Goal: Task Accomplishment & Management: Manage account settings

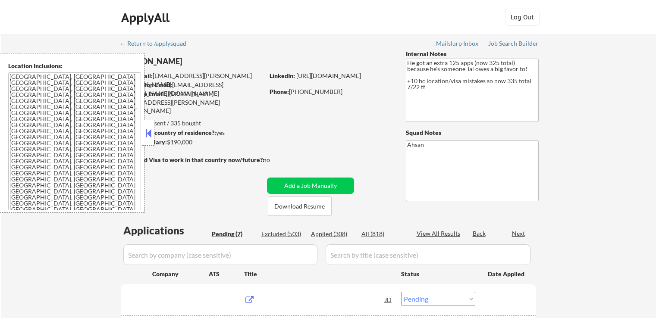
select select ""pending""
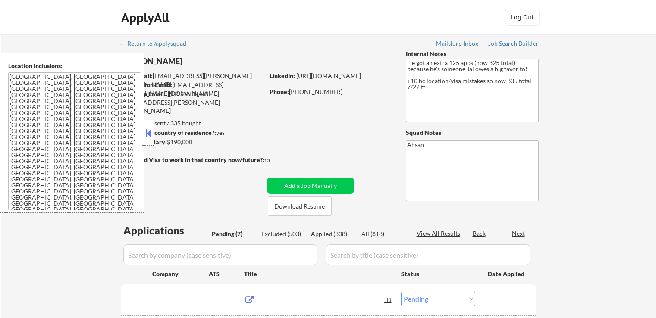
select select ""pending""
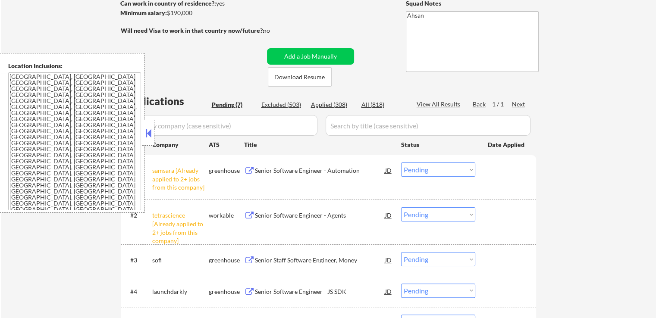
scroll to position [173, 0]
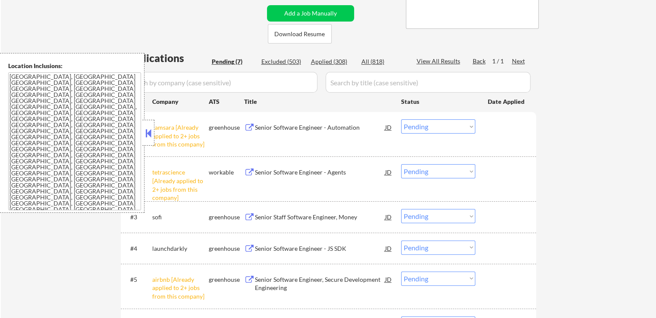
click at [449, 176] on select "Choose an option... Pending Applied Excluded (Questions) Excluded (Expired) Exc…" at bounding box center [438, 171] width 74 height 14
select select ""excluded__other_""
click at [401, 164] on select "Choose an option... Pending Applied Excluded (Questions) Excluded (Expired) Exc…" at bounding box center [438, 171] width 74 height 14
click at [433, 129] on select "Choose an option... Pending Applied Excluded (Questions) Excluded (Expired) Exc…" at bounding box center [438, 126] width 74 height 14
select select ""excluded__other_""
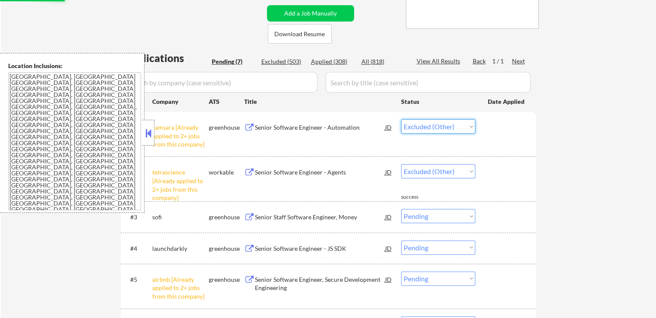
click at [401, 119] on select "Choose an option... Pending Applied Excluded (Questions) Excluded (Expired) Exc…" at bounding box center [438, 126] width 74 height 14
click at [285, 219] on div "Senior Staff Software Engineer, Money" at bounding box center [320, 217] width 130 height 9
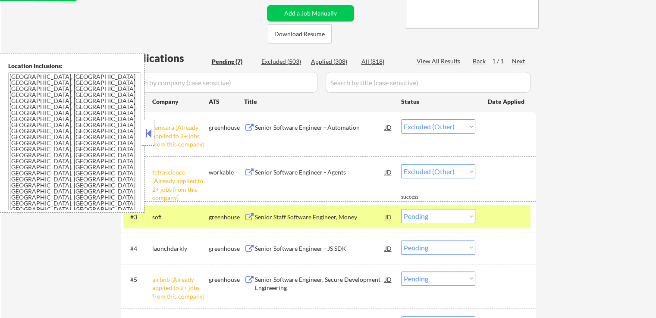
select select ""pending""
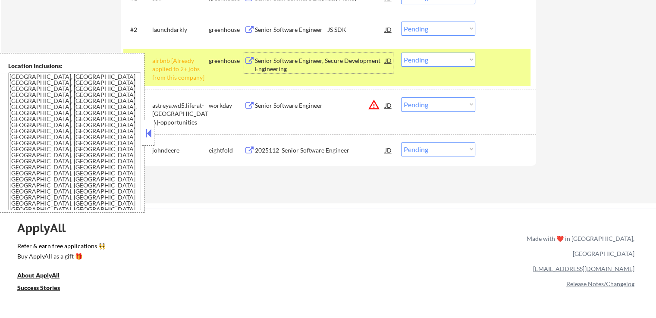
scroll to position [259, 0]
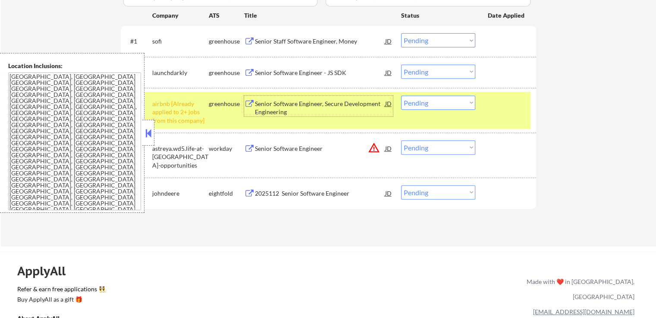
click at [424, 37] on select "Choose an option... Pending Applied Excluded (Questions) Excluded (Expired) Exc…" at bounding box center [438, 40] width 74 height 14
click at [401, 33] on select "Choose an option... Pending Applied Excluded (Questions) Excluded (Expired) Exc…" at bounding box center [438, 40] width 74 height 14
select select ""pending""
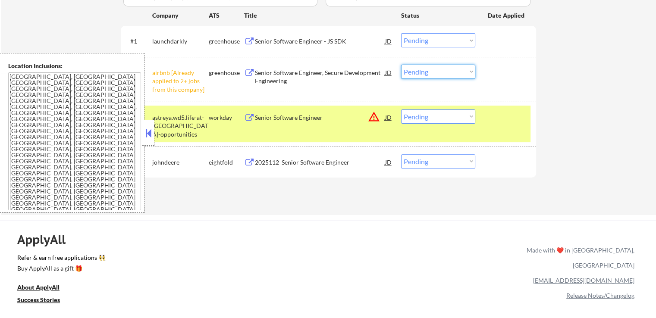
click at [442, 72] on select "Choose an option... Pending Applied Excluded (Questions) Excluded (Expired) Exc…" at bounding box center [438, 72] width 74 height 14
click at [401, 65] on select "Choose an option... Pending Applied Excluded (Questions) Excluded (Expired) Exc…" at bounding box center [438, 72] width 74 height 14
click at [257, 35] on div "Senior Software Engineer - JS SDK" at bounding box center [320, 41] width 130 height 16
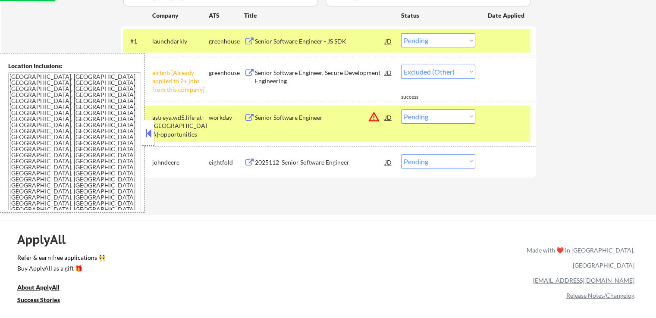
select select ""pending""
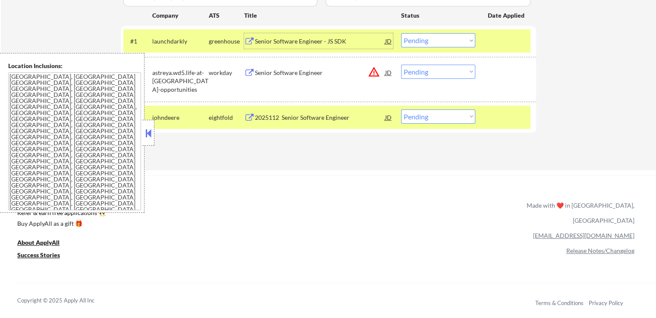
click at [432, 44] on select "Choose an option... Pending Applied Excluded (Questions) Excluded (Expired) Exc…" at bounding box center [438, 40] width 74 height 14
click at [401, 33] on select "Choose an option... Pending Applied Excluded (Questions) Excluded (Expired) Exc…" at bounding box center [438, 40] width 74 height 14
click at [273, 119] on div "2025112 Senior Software Engineer" at bounding box center [320, 117] width 130 height 9
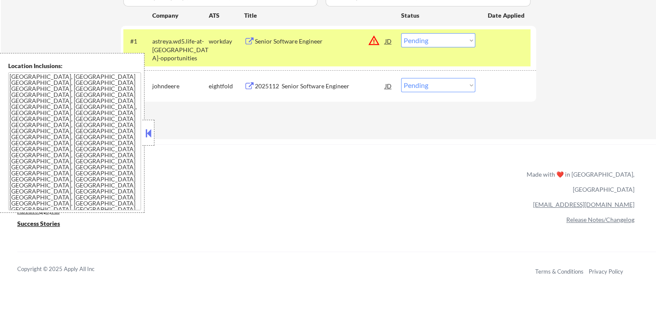
click at [437, 36] on select "Choose an option... Pending Applied Excluded (Questions) Excluded (Expired) Exc…" at bounding box center [438, 40] width 74 height 14
click at [401, 33] on select "Choose an option... Pending Applied Excluded (Questions) Excluded (Expired) Exc…" at bounding box center [438, 40] width 74 height 14
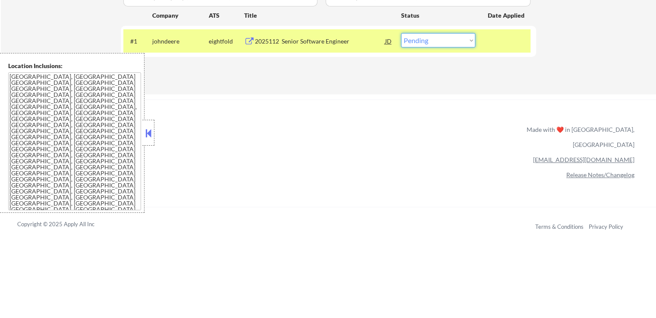
click at [444, 41] on select "Choose an option... Pending Applied Excluded (Questions) Excluded (Expired) Exc…" at bounding box center [438, 40] width 74 height 14
select select ""excluded""
click at [401, 33] on select "Choose an option... Pending Applied Excluded (Questions) Excluded (Expired) Exc…" at bounding box center [438, 40] width 74 height 14
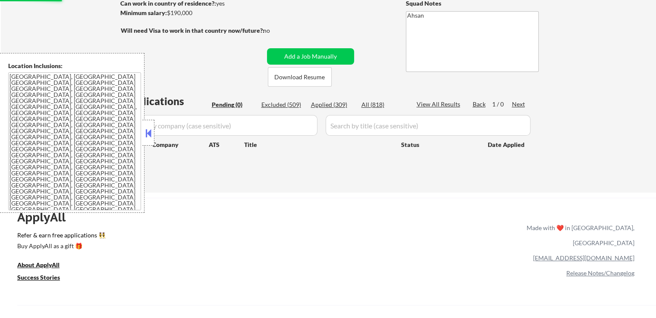
scroll to position [86, 0]
